Goal: Task Accomplishment & Management: Manage account settings

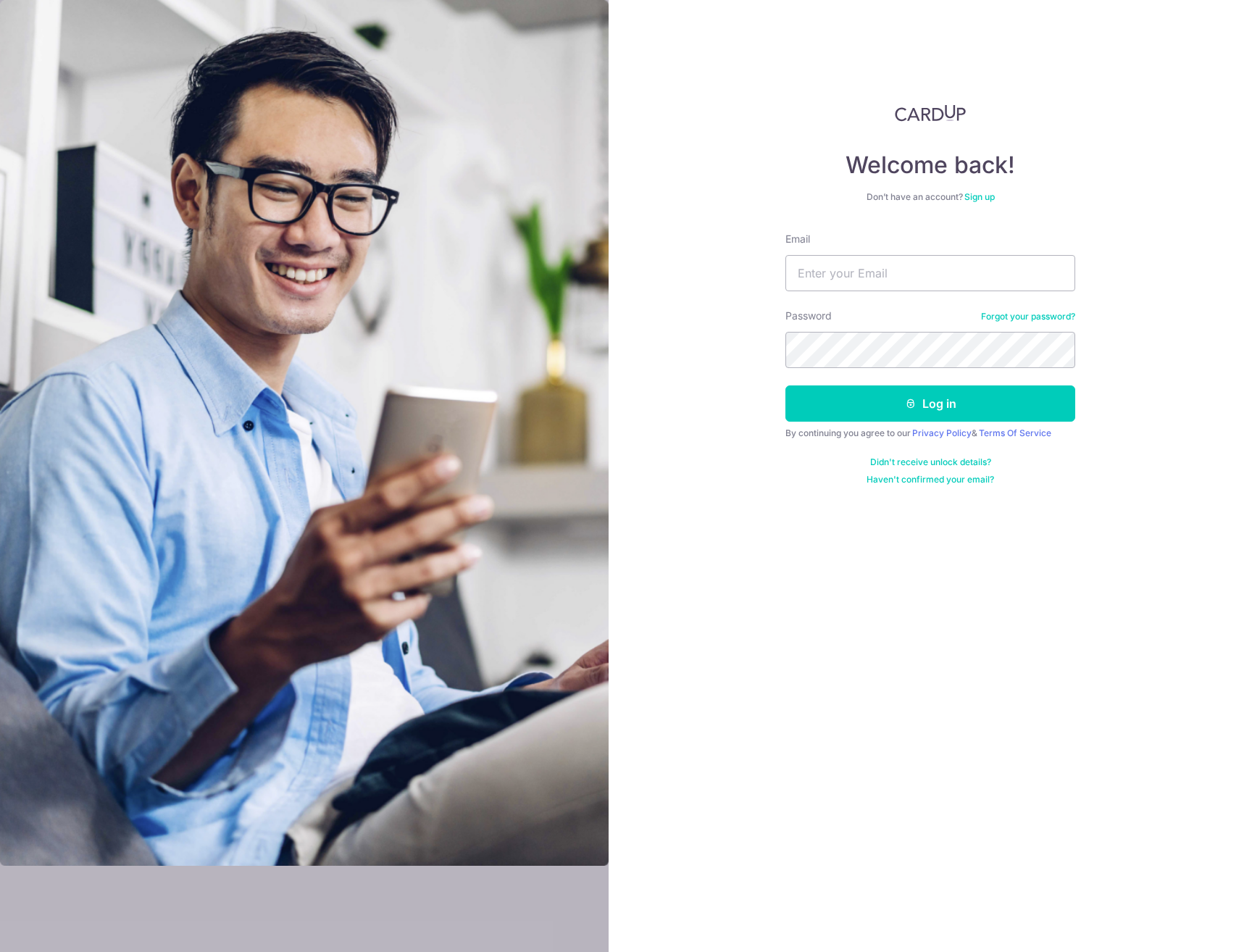
click at [0, 951] on nordpass-portal at bounding box center [0, 952] width 0 height 0
type input "[PERSON_NAME][EMAIL_ADDRESS][DOMAIN_NAME]"
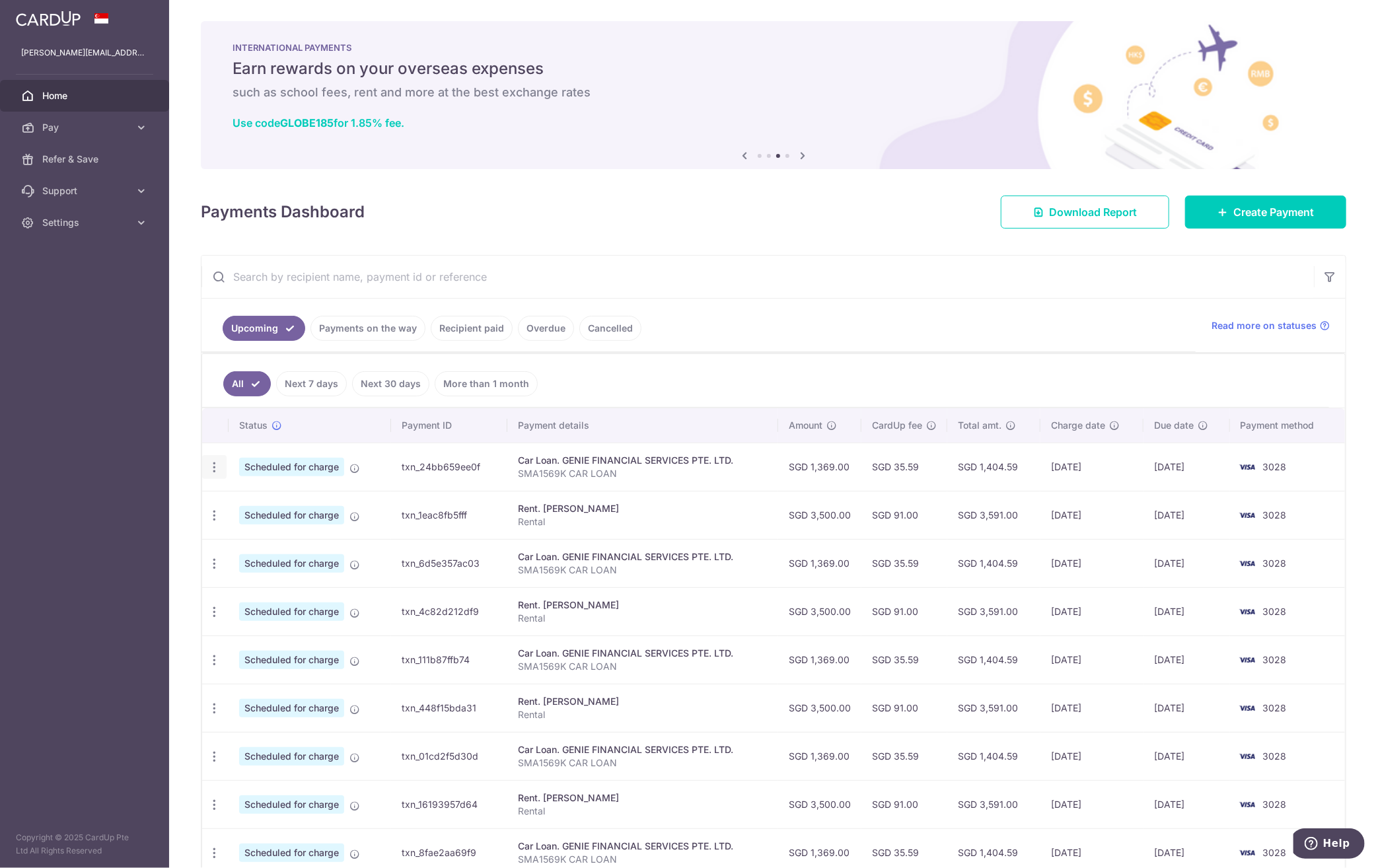
click at [209, 466] on icon "button" at bounding box center [215, 467] width 14 height 14
click at [277, 504] on span "Update payment" at bounding box center [284, 503] width 90 height 16
radio input "true"
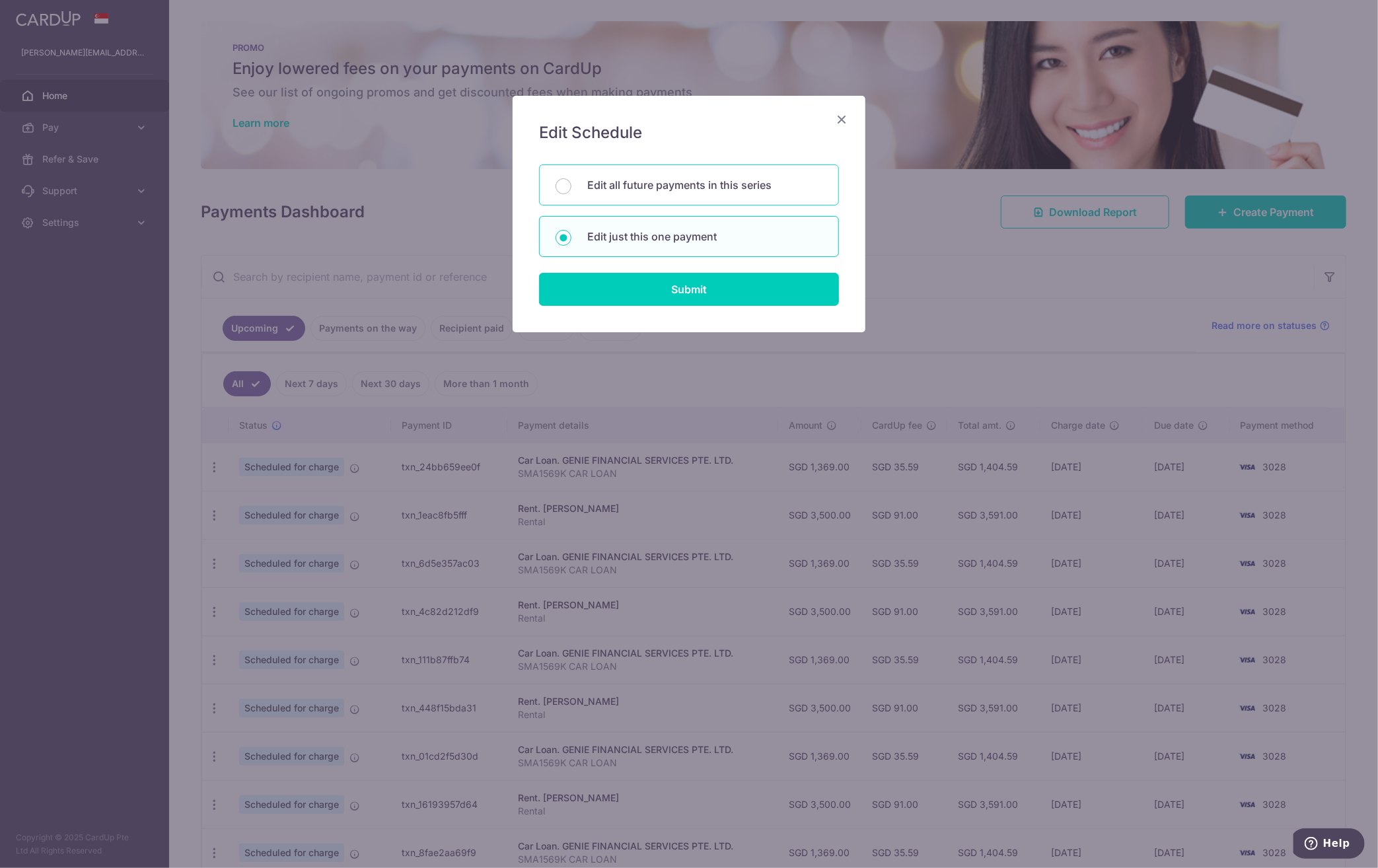
click at [708, 183] on p "Edit all future payments in this series" at bounding box center [705, 185] width 235 height 16
click at [571, 183] on input "Edit all future payments in this series" at bounding box center [563, 186] width 16 height 16
radio input "true"
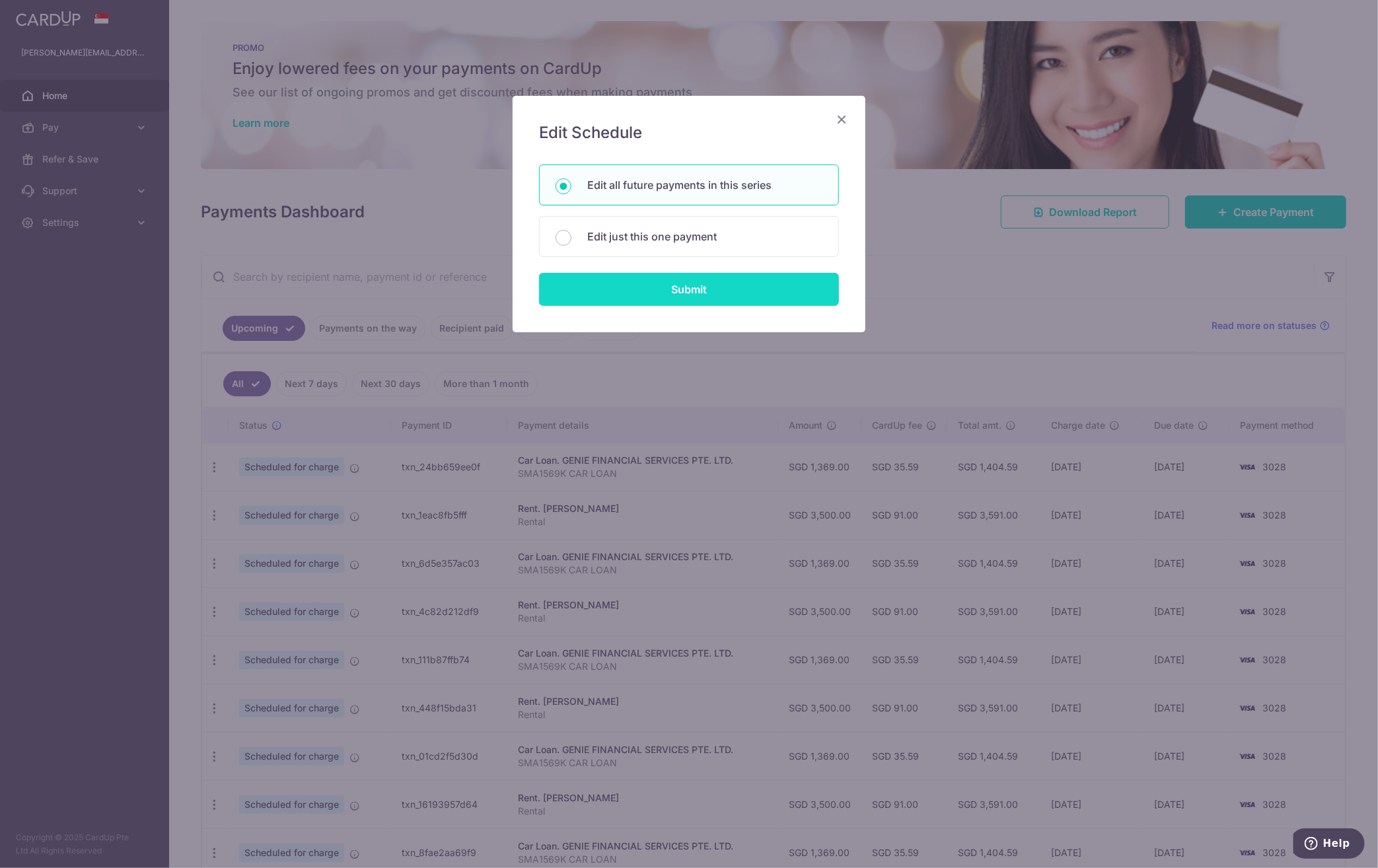
click at [705, 290] on input "Submit" at bounding box center [689, 289] width 300 height 33
radio input "true"
type input "1,369.00"
type input "SMA1569K CAR LOAN"
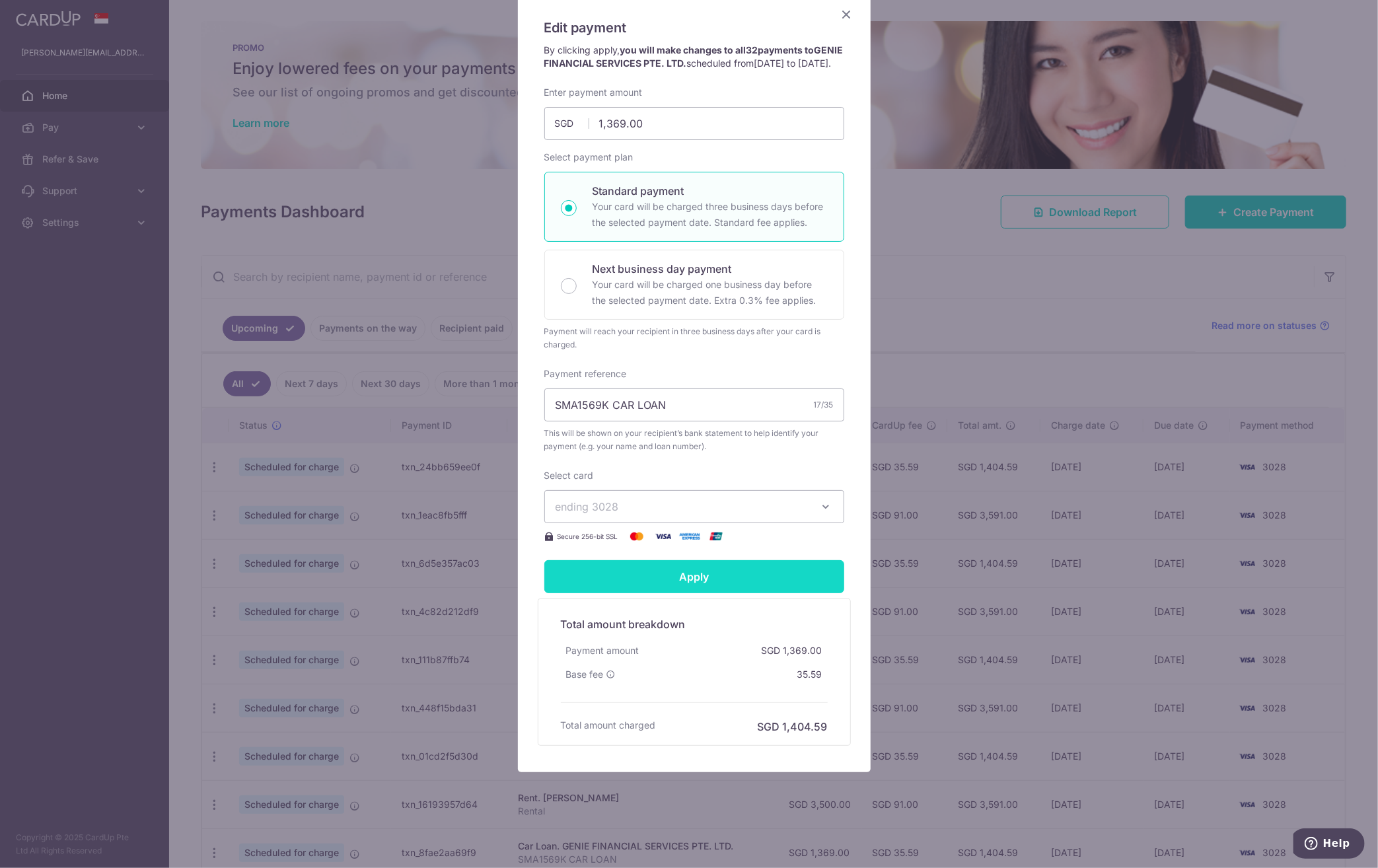
scroll to position [116, 0]
click at [840, 8] on icon "Close" at bounding box center [847, 14] width 16 height 17
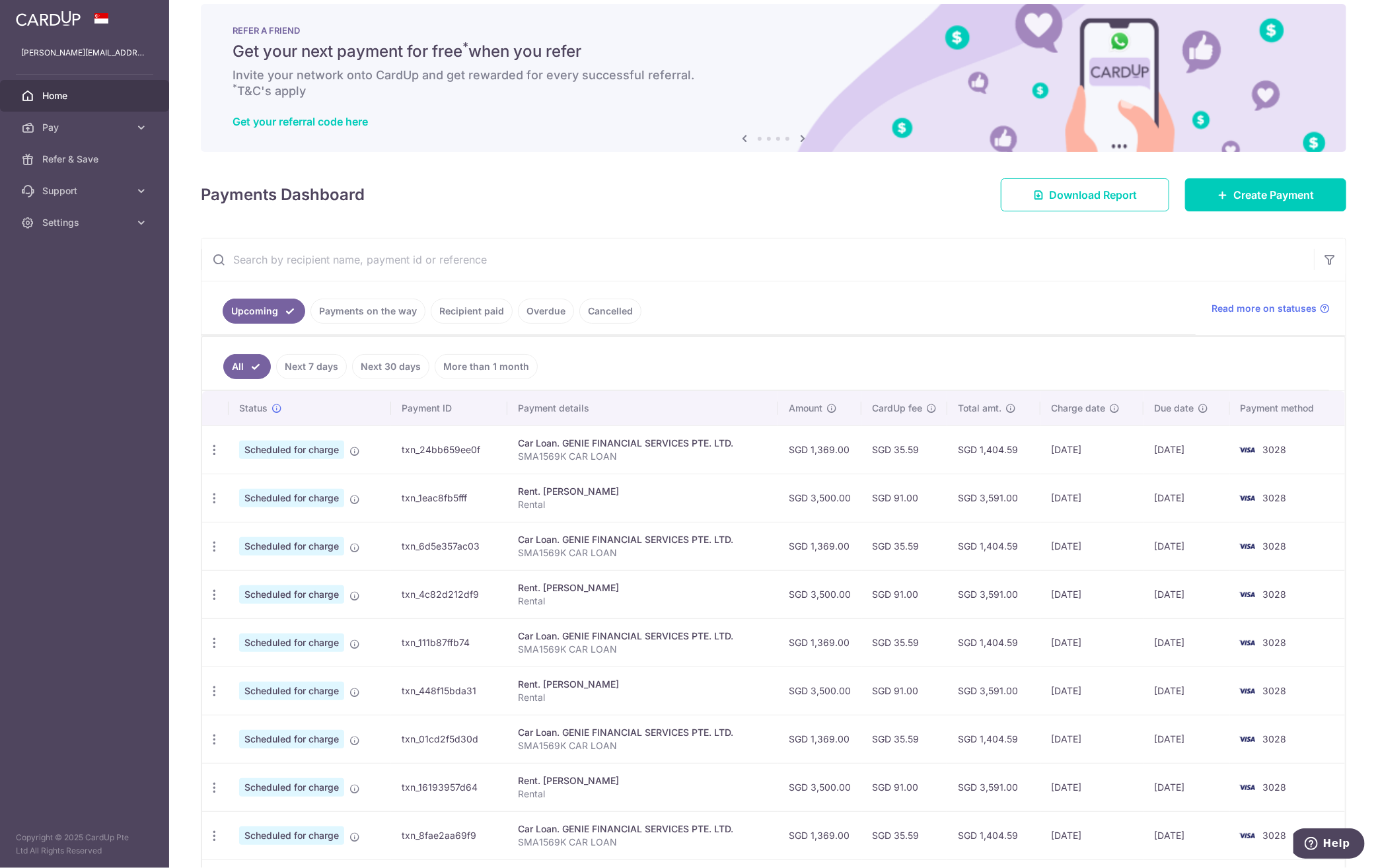
scroll to position [0, 0]
